Goal: Task Accomplishment & Management: Use online tool/utility

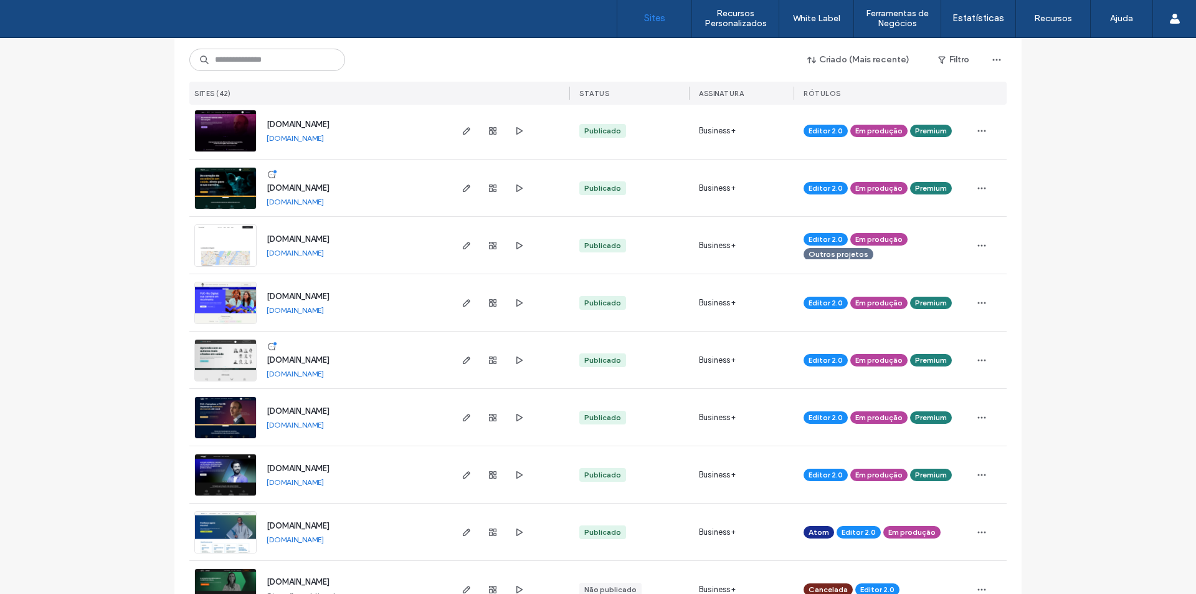
scroll to position [623, 0]
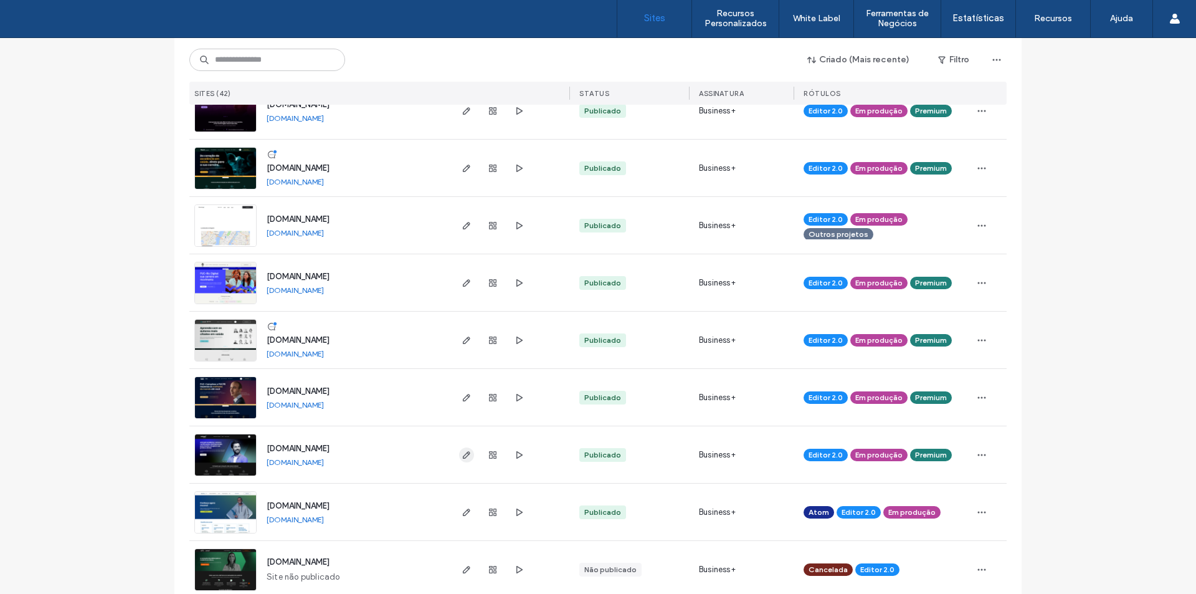
click at [462, 453] on icon "button" at bounding box center [467, 455] width 10 height 10
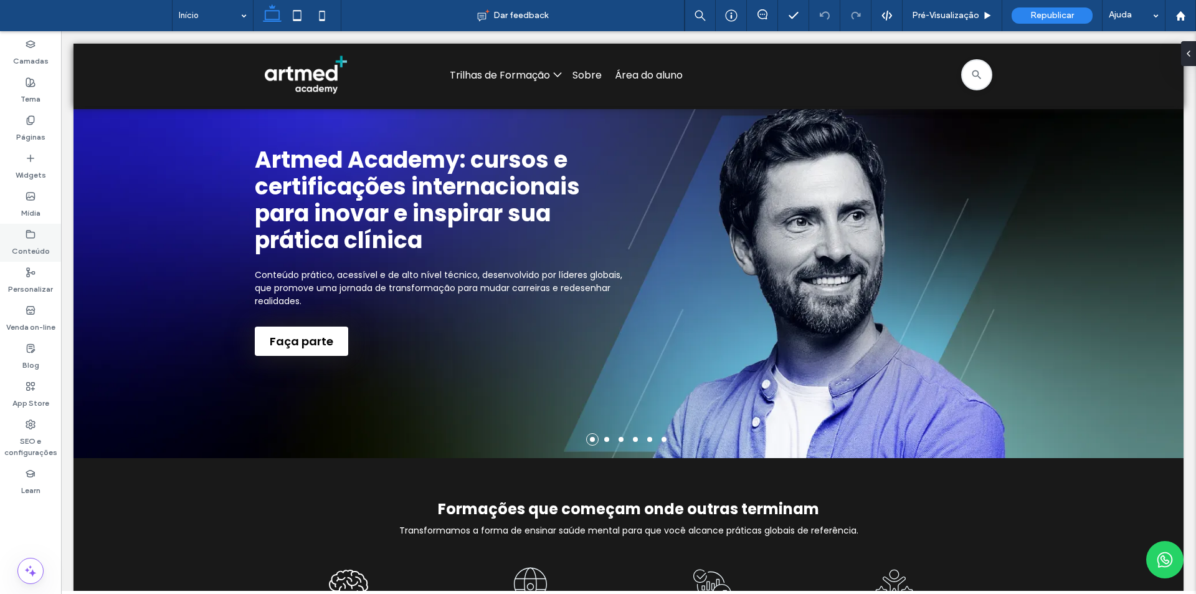
click at [41, 234] on div "Conteúdo" at bounding box center [30, 243] width 61 height 38
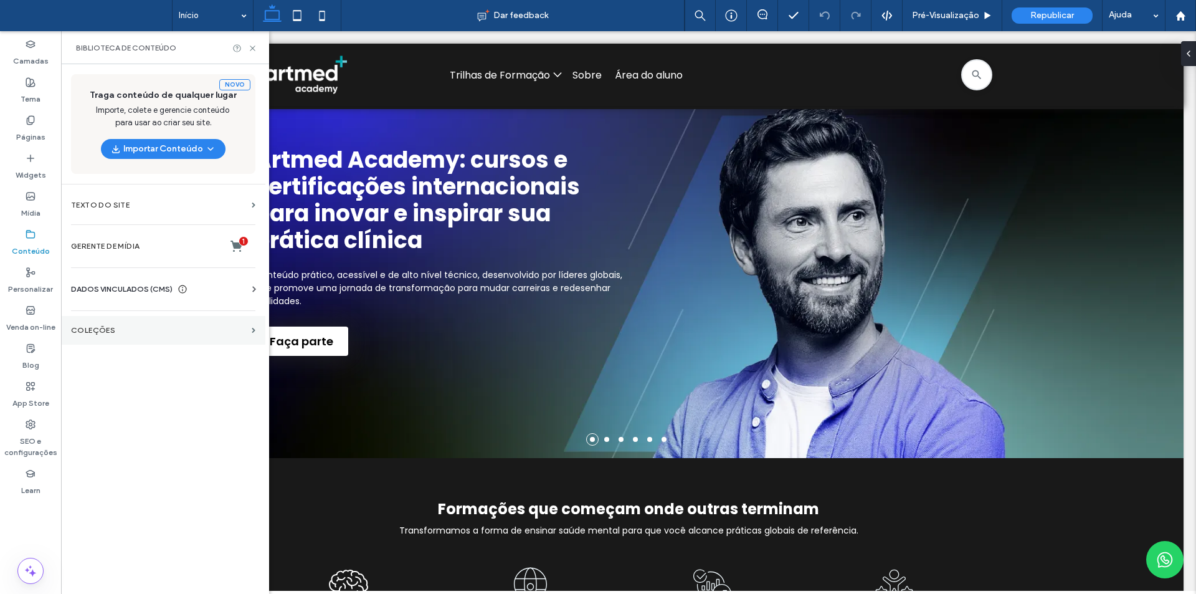
click at [114, 329] on label "COLEÇÕES" at bounding box center [159, 330] width 176 height 9
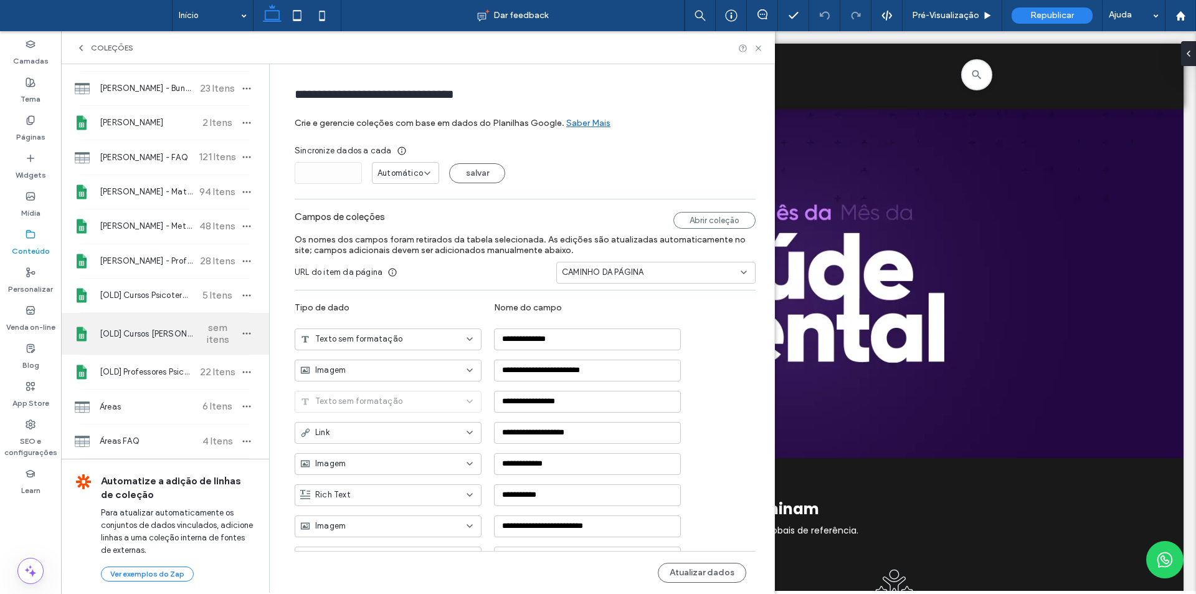
scroll to position [191, 0]
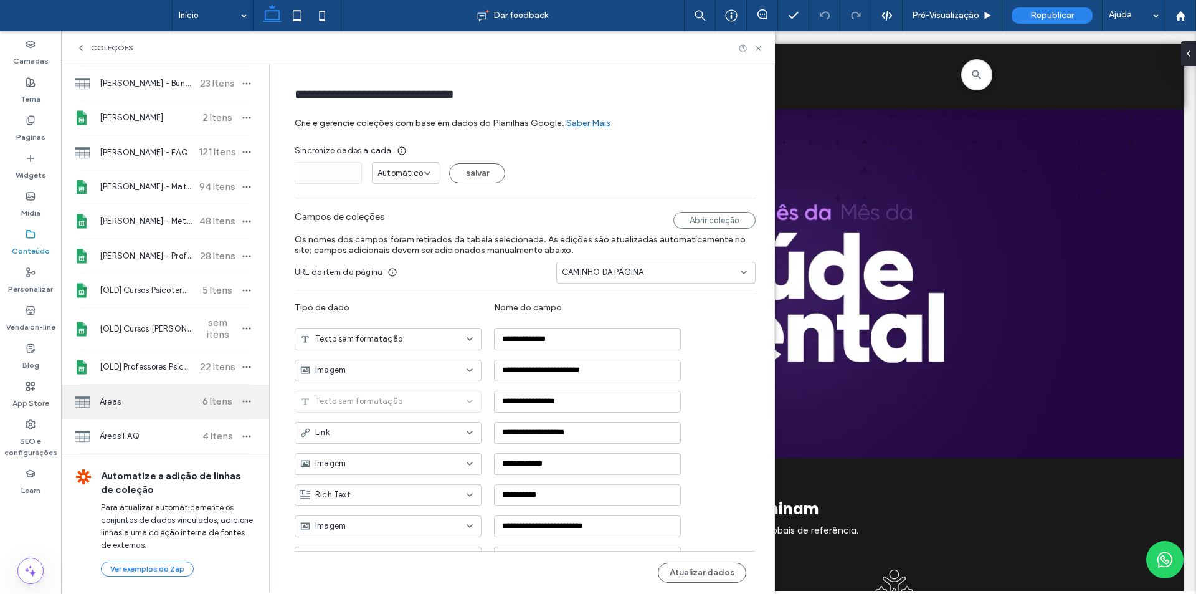
click at [158, 397] on span "Áreas" at bounding box center [146, 401] width 93 height 12
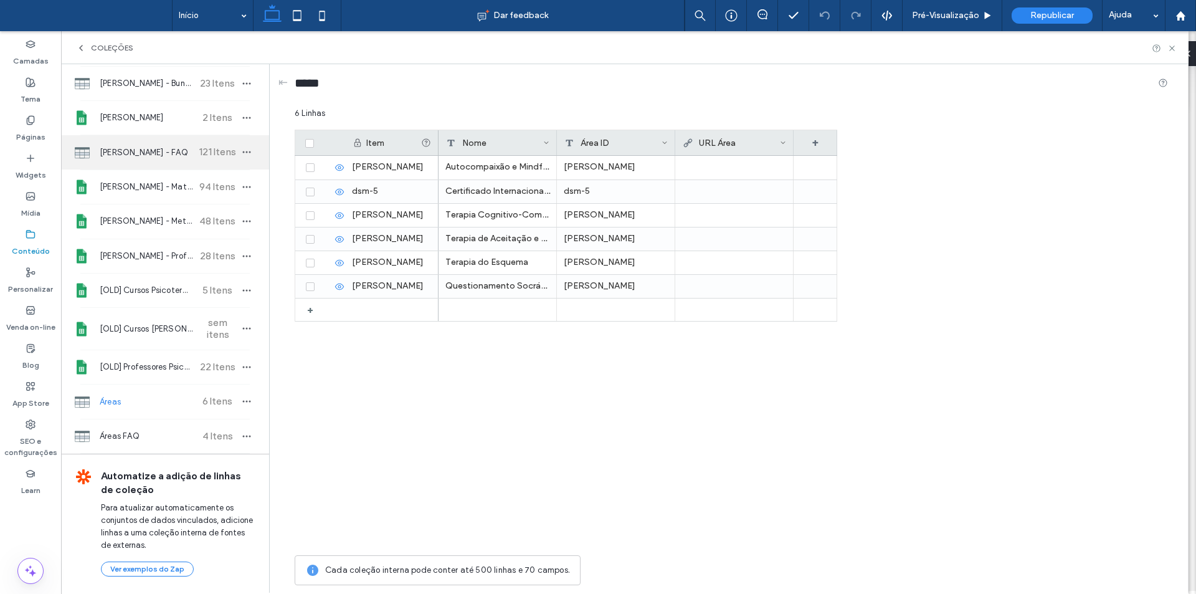
click at [153, 156] on span "Judith - FAQ" at bounding box center [146, 152] width 93 height 12
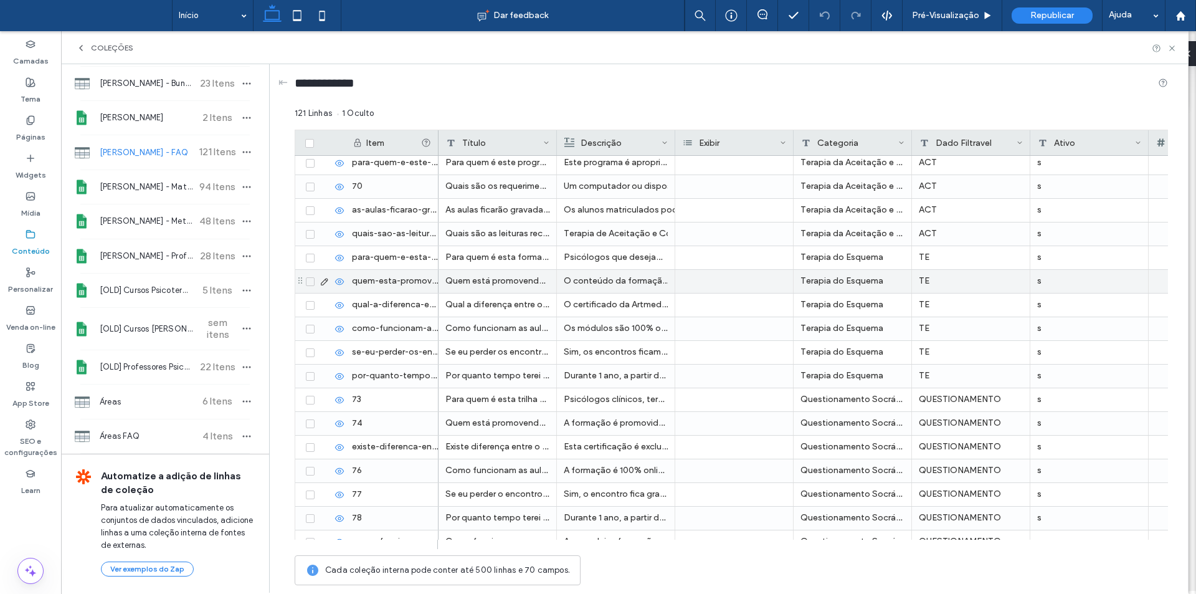
scroll to position [2304, 0]
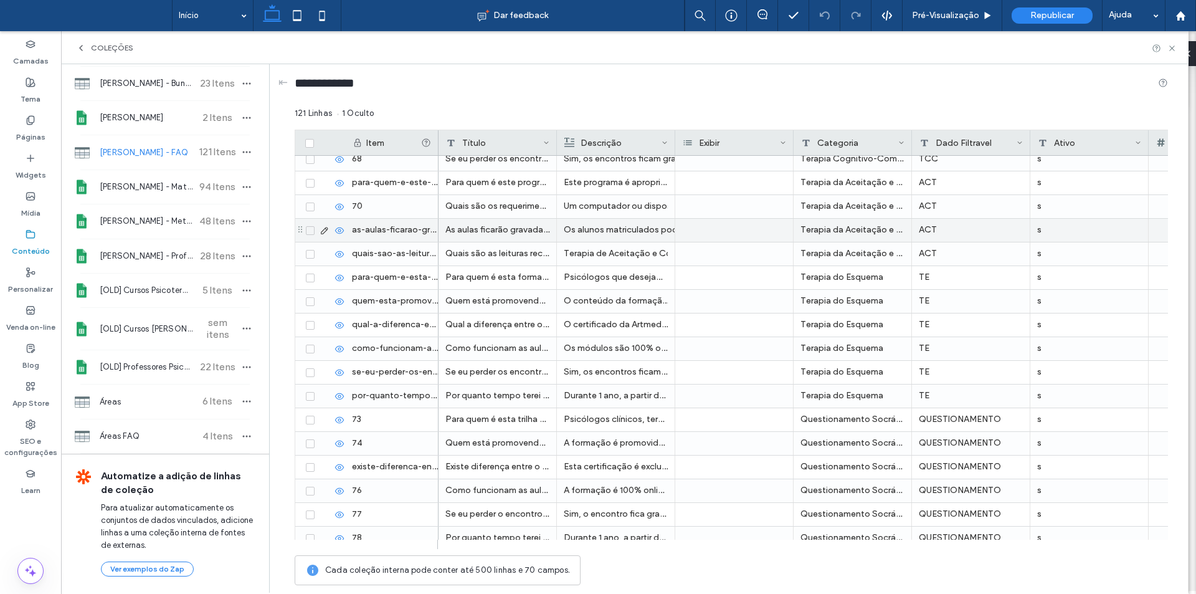
click at [648, 224] on div "Os alunos matriculados poderão reassistir às aulas sempre que desejarem por um …" at bounding box center [616, 230] width 104 height 22
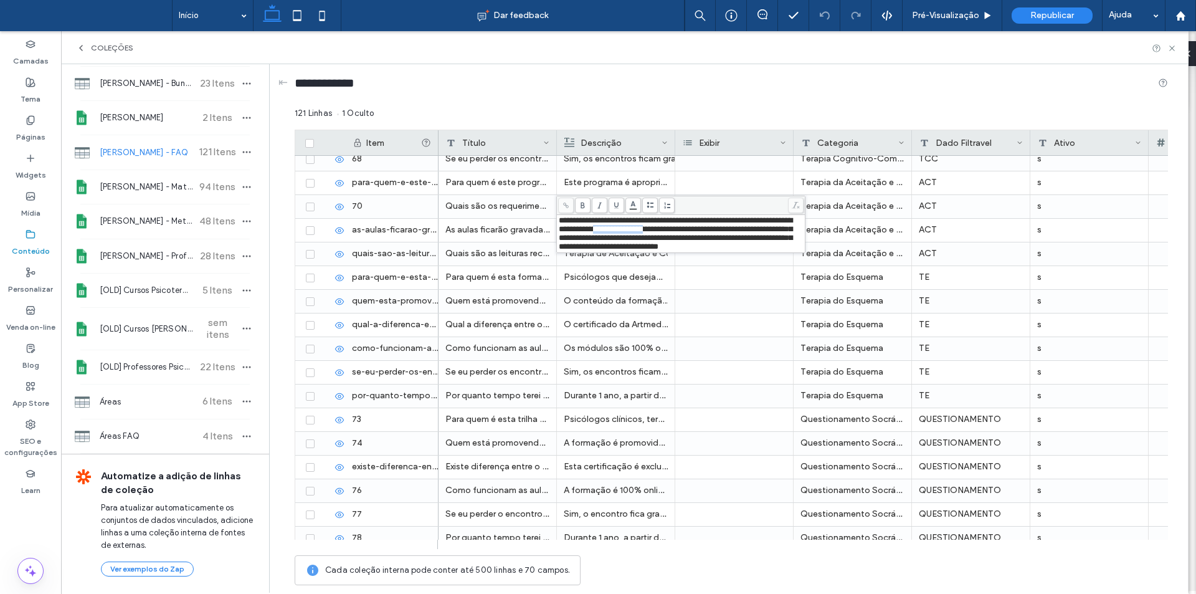
drag, startPoint x: 656, startPoint y: 232, endPoint x: 713, endPoint y: 228, distance: 56.8
click at [713, 228] on span "**********" at bounding box center [676, 233] width 234 height 34
click at [732, 229] on span "**********" at bounding box center [676, 233] width 234 height 34
drag, startPoint x: 724, startPoint y: 229, endPoint x: 750, endPoint y: 227, distance: 26.2
click at [750, 227] on span "**********" at bounding box center [676, 233] width 234 height 34
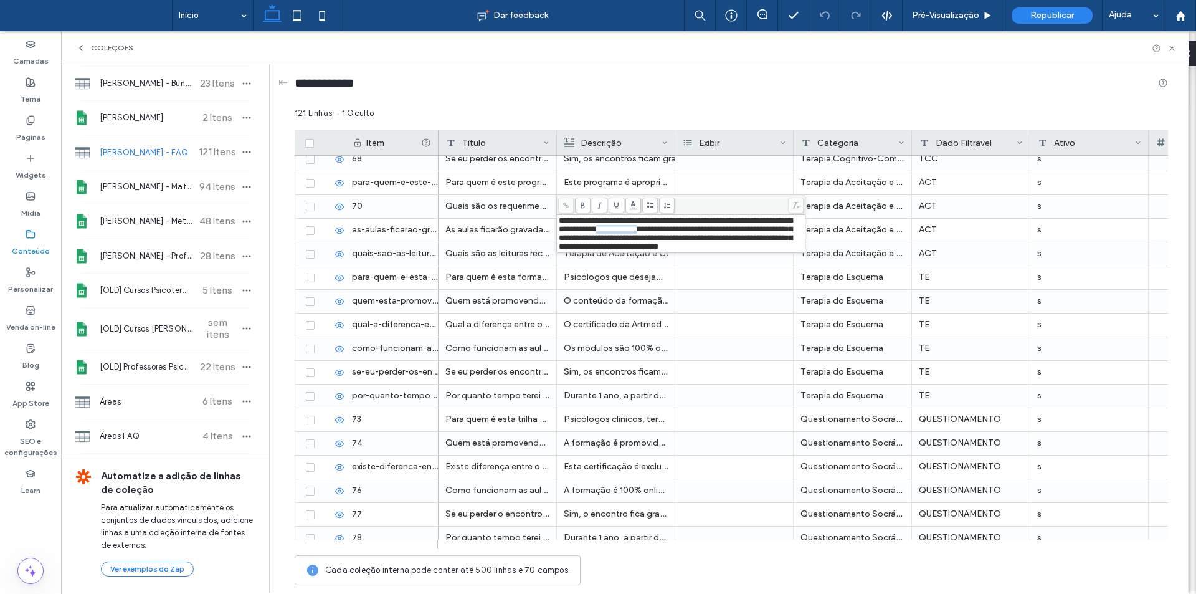
drag, startPoint x: 709, startPoint y: 230, endPoint x: 657, endPoint y: 233, distance: 52.4
click at [657, 233] on span "**********" at bounding box center [676, 233] width 234 height 34
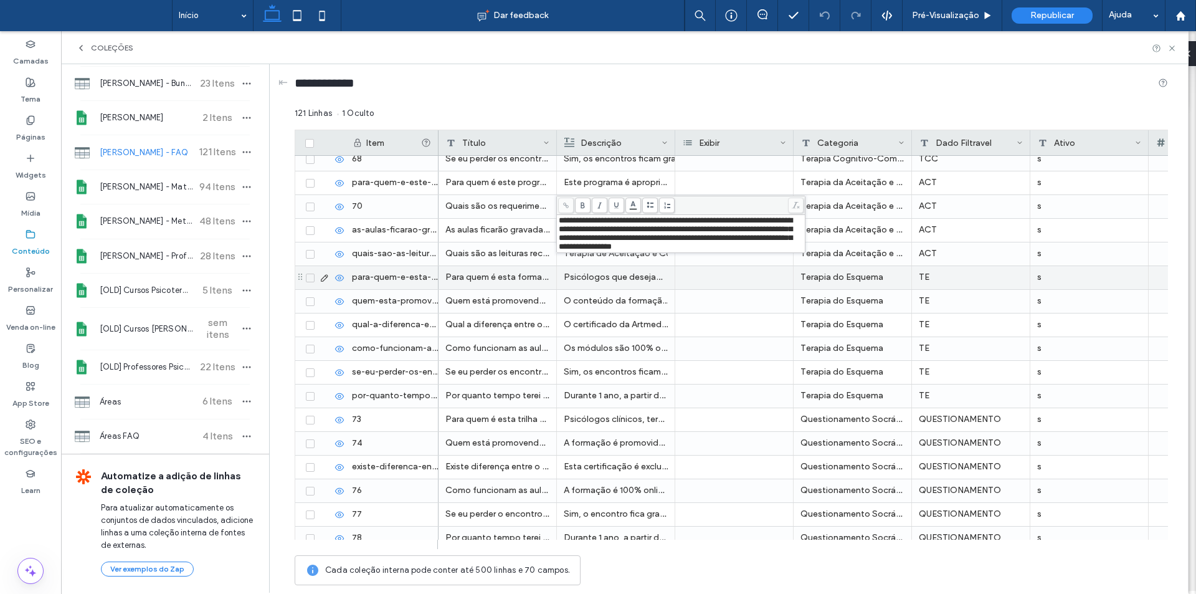
click at [660, 268] on p "Psicólogos que desejam evoluir e tornar-se referência em Terapia do Esquema (TE…" at bounding box center [616, 277] width 104 height 22
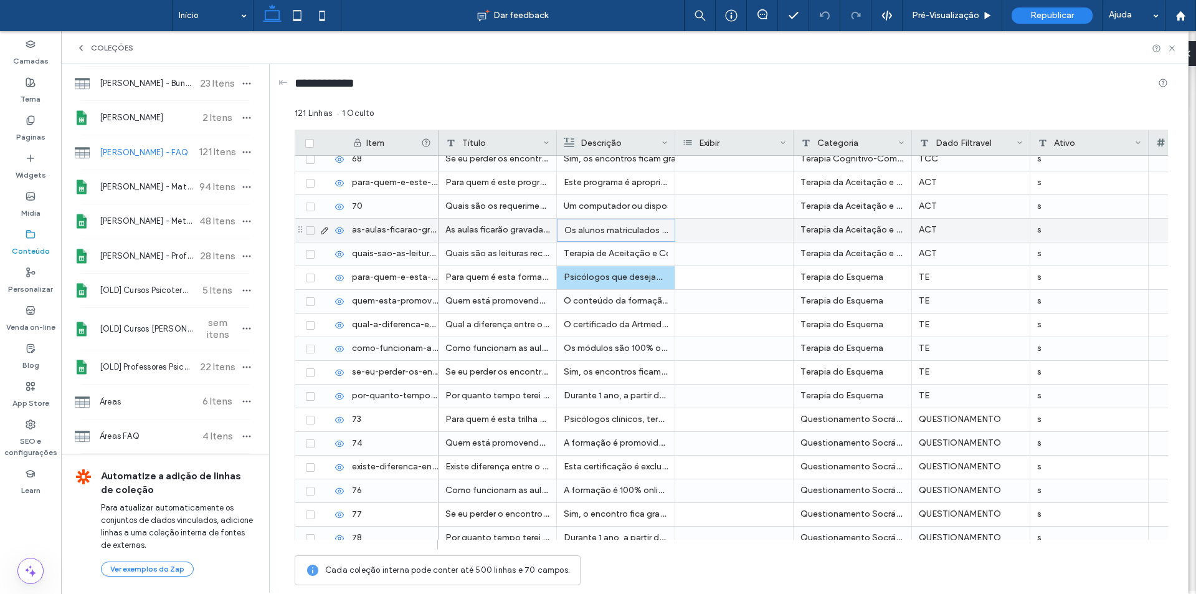
click at [611, 231] on p "Os alunos matriculados poderão reassistir às aulas sempre que desejarem por um …" at bounding box center [615, 230] width 103 height 22
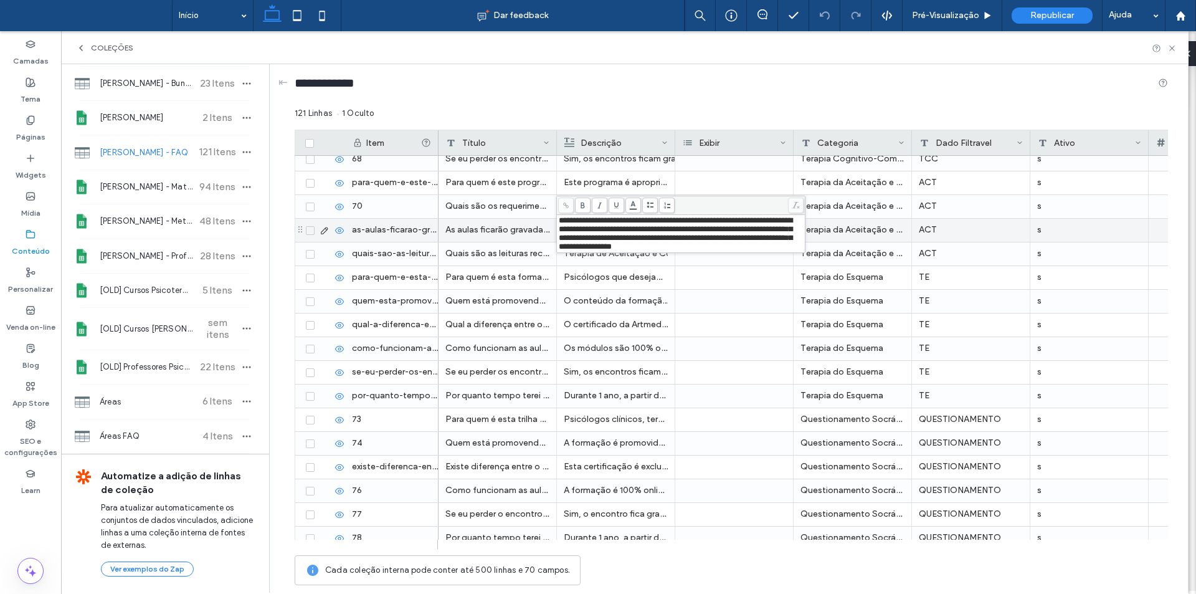
click at [633, 286] on p "Psicólogos que desejam evoluir e tornar-se referência em Terapia do Esquema (TE…" at bounding box center [616, 277] width 104 height 22
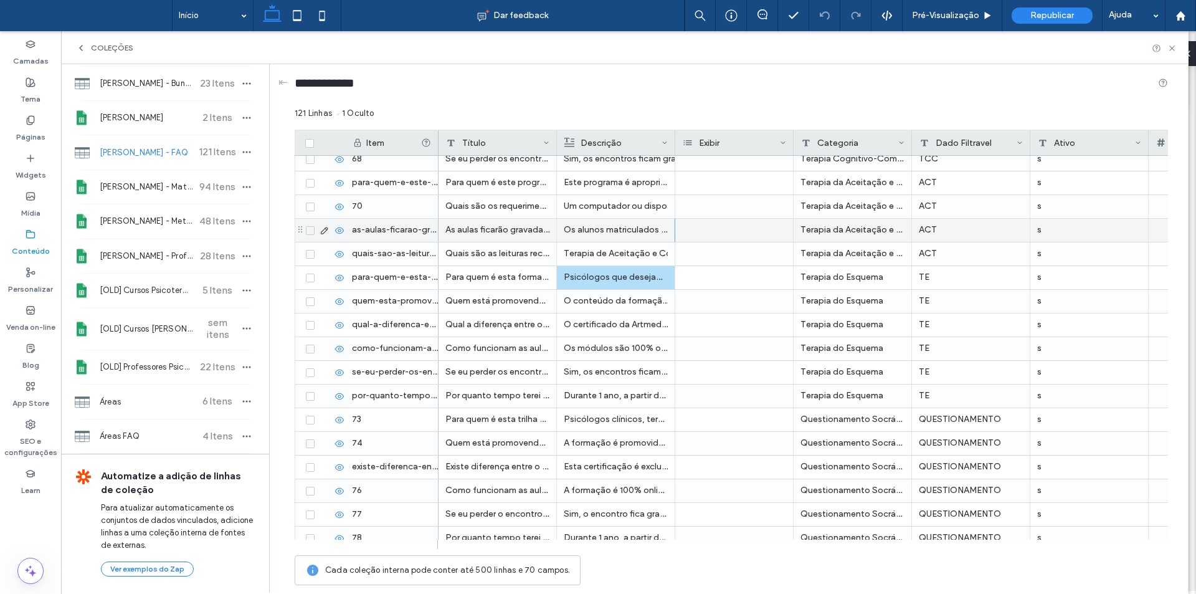
click at [231, 148] on span "121 Itens" at bounding box center [218, 151] width 44 height 11
click at [242, 149] on icon "button" at bounding box center [247, 152] width 10 height 10
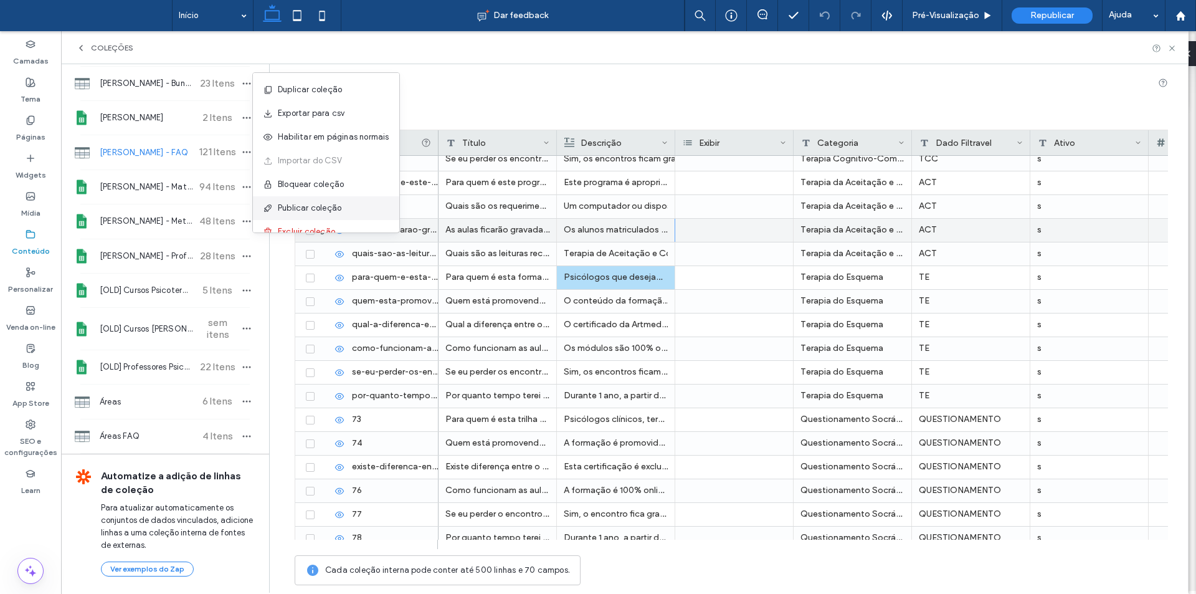
click at [298, 200] on div "Publicar coleção" at bounding box center [326, 208] width 146 height 24
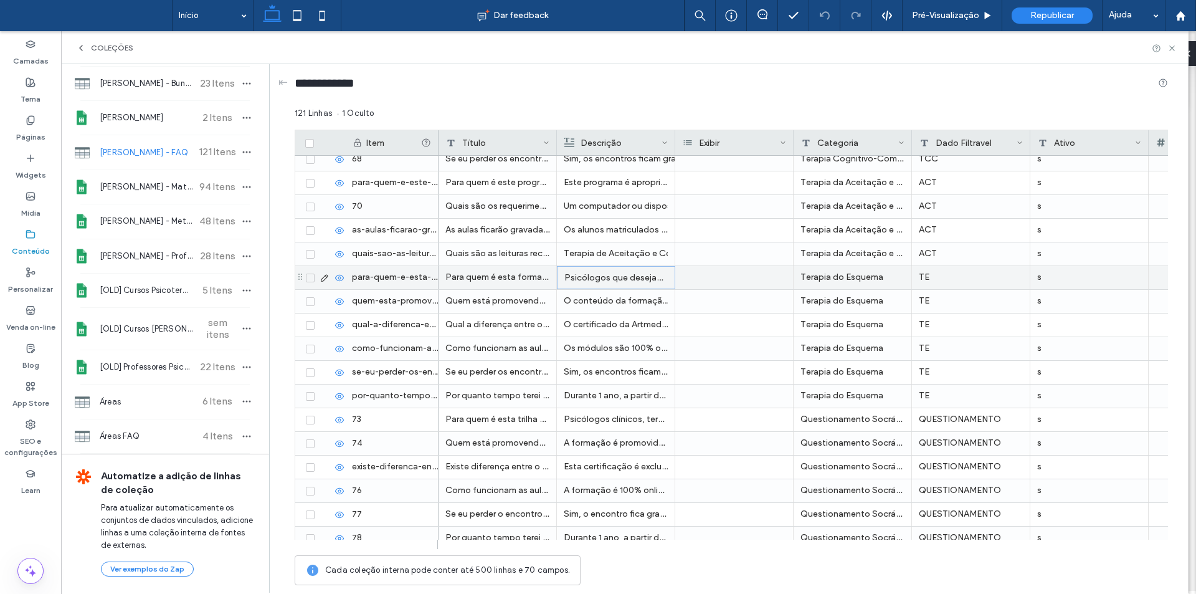
click at [601, 271] on p "Psicólogos que desejam evoluir e tornar-se referência em Terapia do Esquema (TE…" at bounding box center [615, 278] width 103 height 22
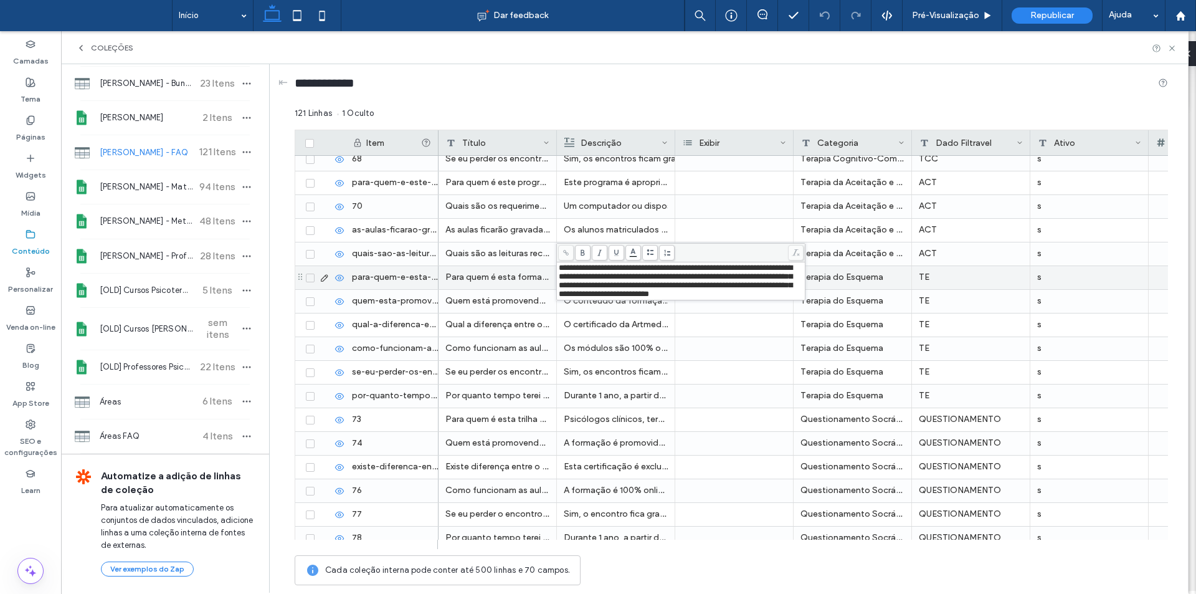
click at [579, 356] on p "Os módulos são 100% online, com encontro ao vivo agendado com antecedência, e c…" at bounding box center [616, 348] width 104 height 22
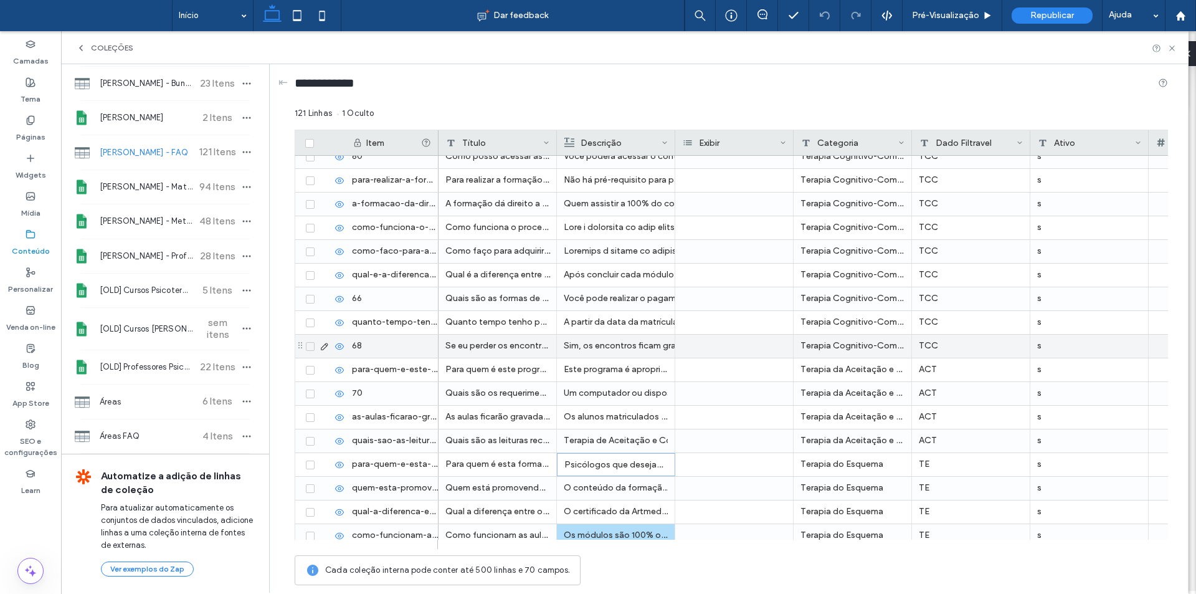
scroll to position [2242, 0]
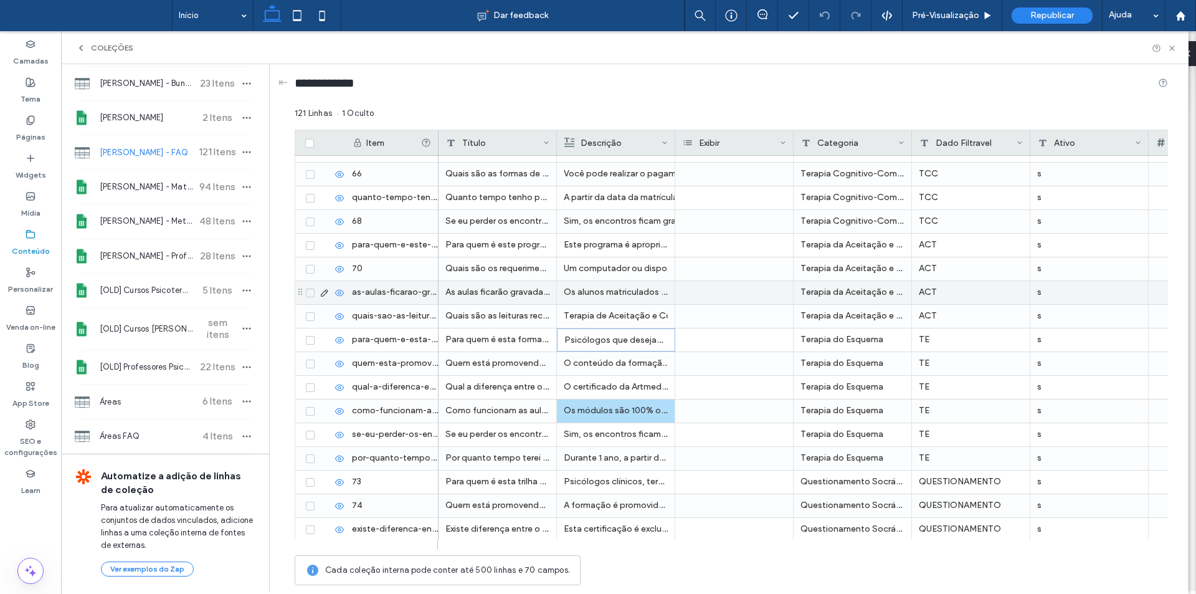
click at [628, 293] on p "Os alunos matriculados poderão reassistir às aulas sempre que desejarem por um …" at bounding box center [616, 292] width 104 height 22
click at [628, 293] on p "Os alunos matriculados poderão reassistir às aulas sempre que desejarem por um …" at bounding box center [615, 293] width 103 height 22
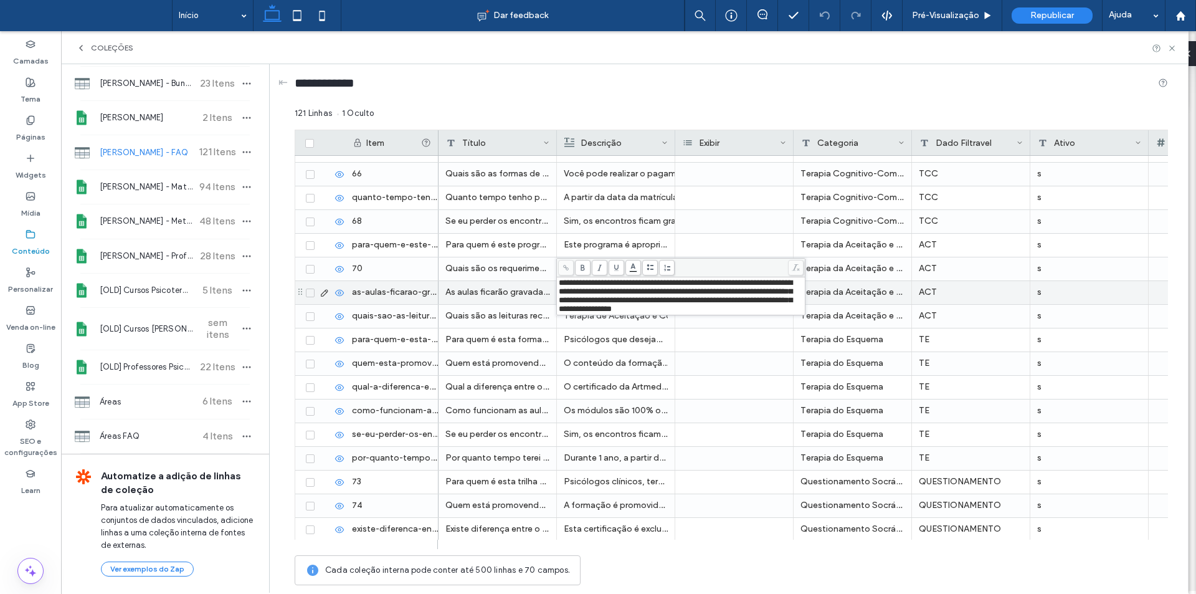
click at [479, 293] on div "As aulas ficarão gravadas ou os encontros ocorrerão apenas ao vivo?" at bounding box center [497, 292] width 118 height 23
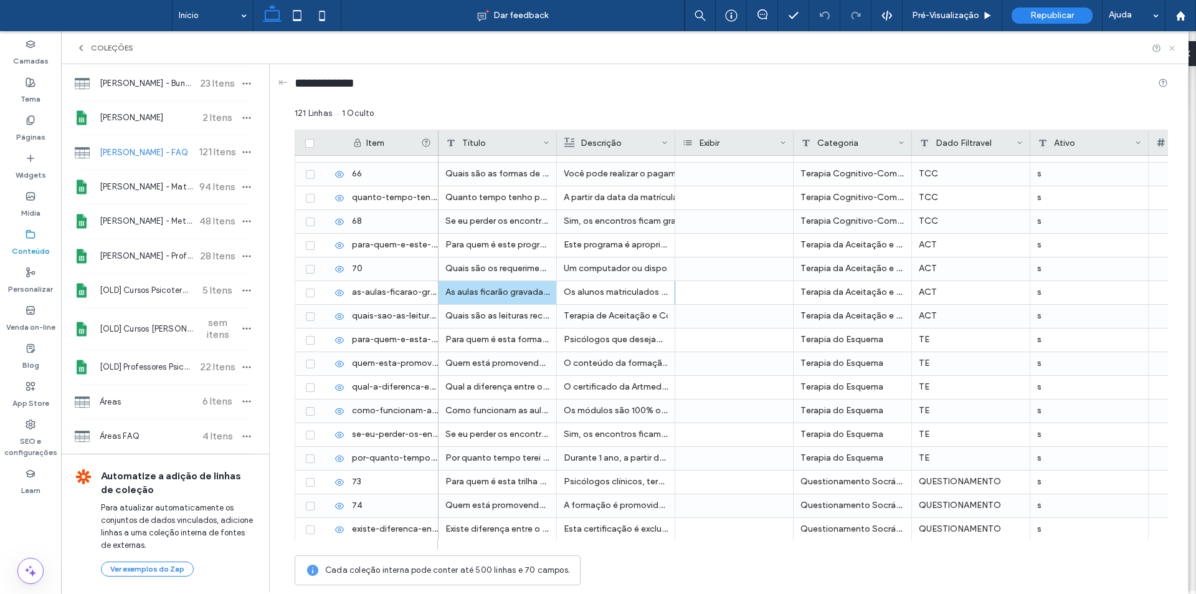
click at [1171, 47] on use at bounding box center [1171, 47] width 5 height 5
